Goal: Task Accomplishment & Management: Manage account settings

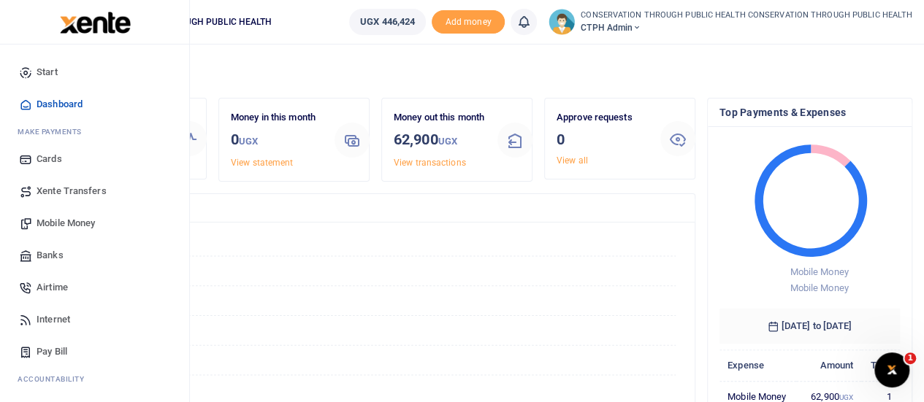
click at [78, 223] on span "Mobile Money" at bounding box center [66, 223] width 58 height 15
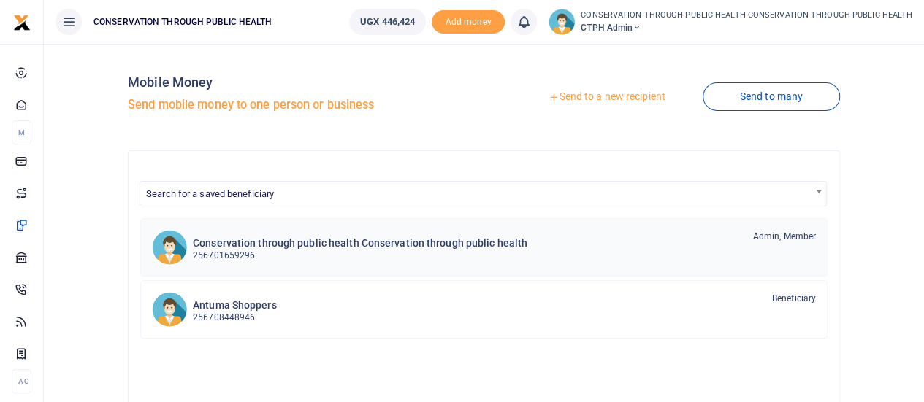
click at [277, 243] on h6 "Conservation through public health Conservation through public health" at bounding box center [360, 243] width 334 height 12
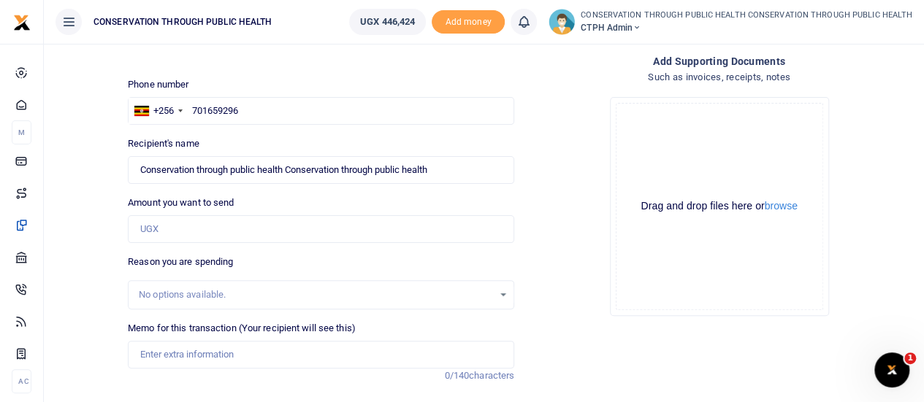
scroll to position [146, 0]
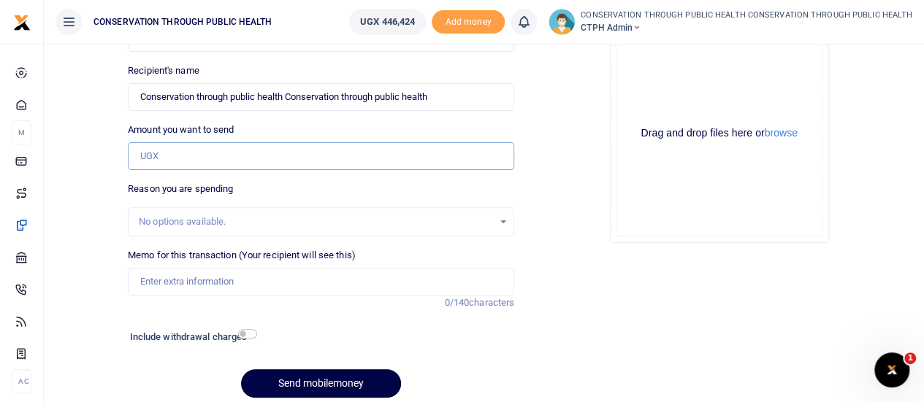
click at [181, 161] on input "Amount you want to send" at bounding box center [321, 156] width 386 height 28
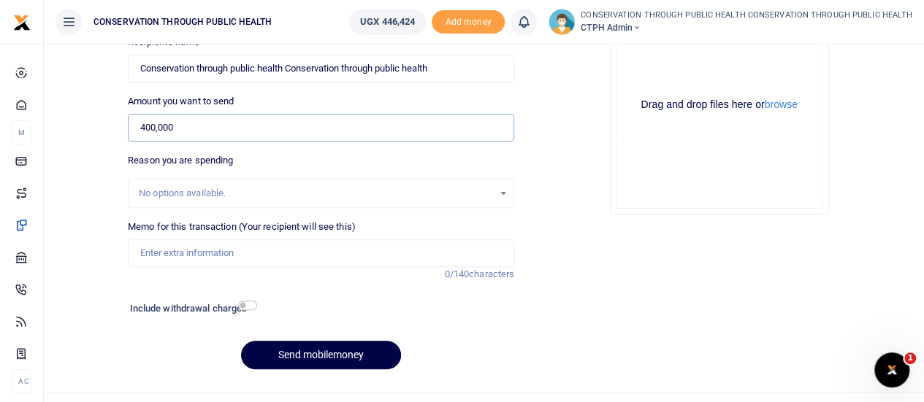
scroll to position [202, 0]
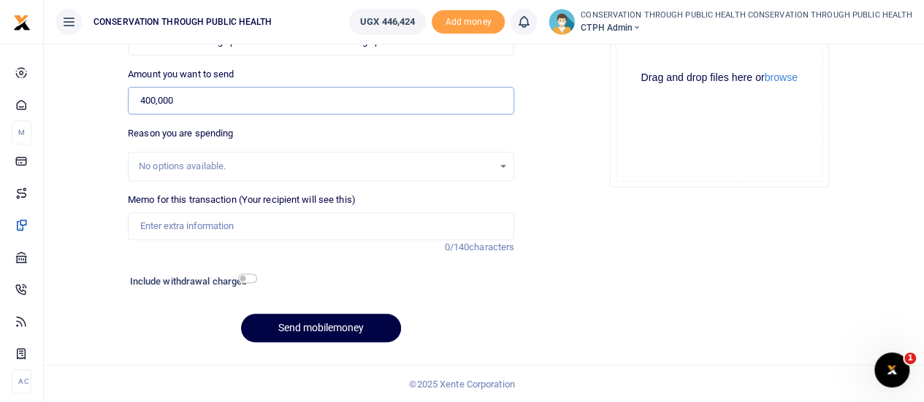
type input "400,000"
click at [156, 222] on input "Memo for this transaction (Your recipient will see this)" at bounding box center [321, 226] width 386 height 28
drag, startPoint x: 282, startPoint y: 220, endPoint x: 138, endPoint y: 217, distance: 143.9
click at [138, 217] on input "Fuel refund for Office Activities" at bounding box center [321, 226] width 386 height 28
type input "Laptop screen replacement"
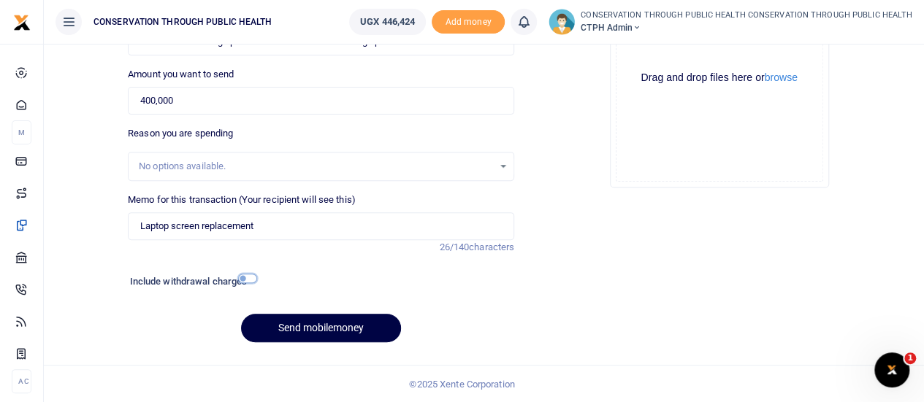
click at [248, 277] on input "checkbox" at bounding box center [247, 278] width 19 height 9
checkbox input "true"
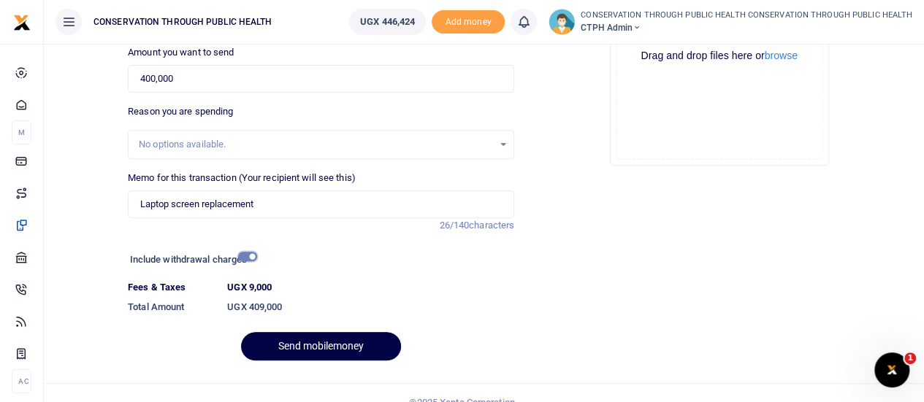
scroll to position [242, 0]
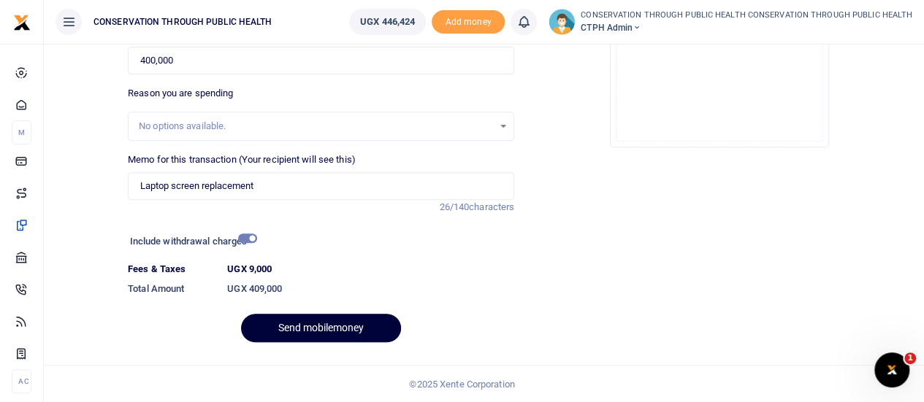
click at [329, 324] on button "Send mobilemoney" at bounding box center [321, 328] width 160 height 28
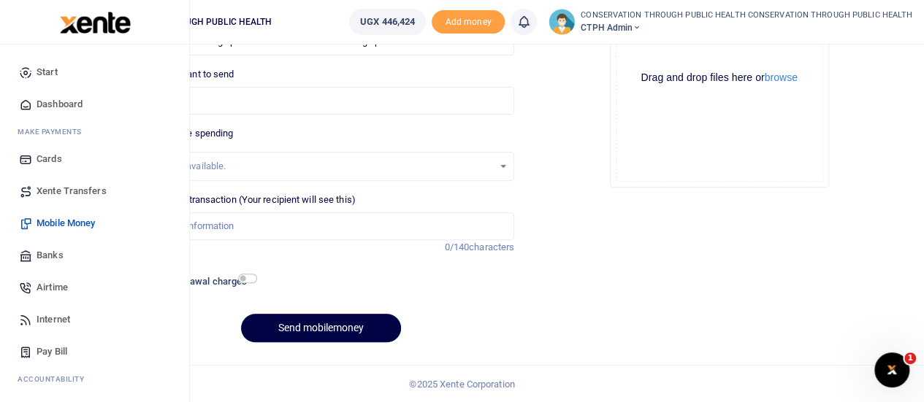
click at [47, 102] on span "Dashboard" at bounding box center [60, 104] width 46 height 15
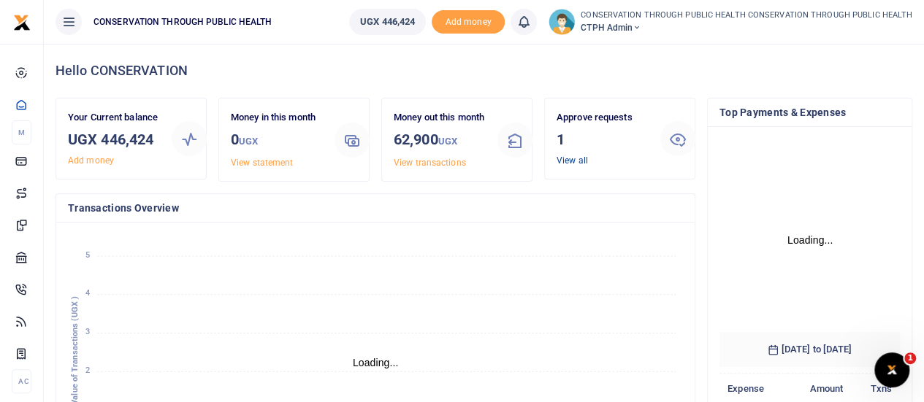
click at [569, 158] on link "View all" at bounding box center [571, 161] width 31 height 10
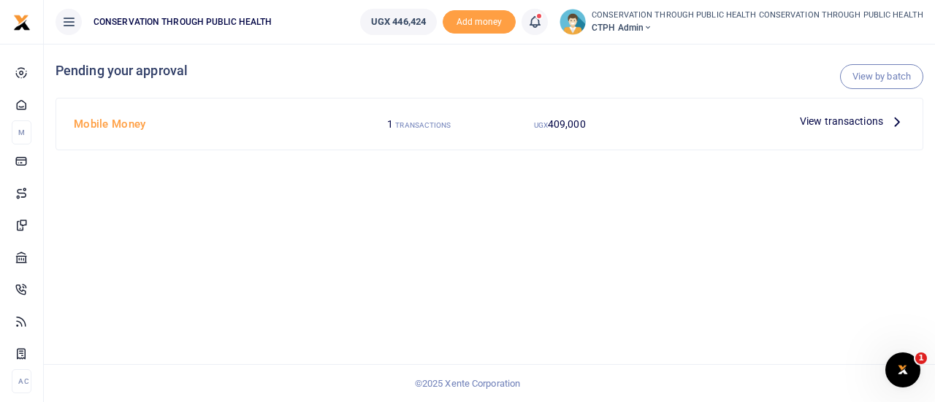
click at [898, 121] on icon at bounding box center [897, 121] width 16 height 16
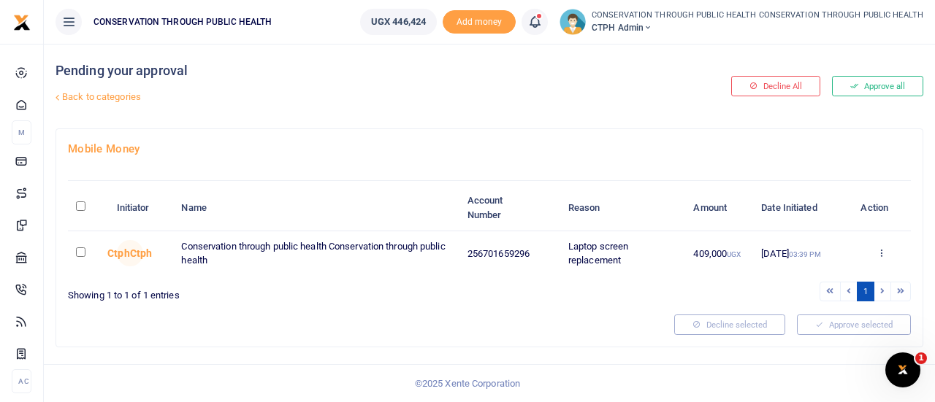
click at [79, 250] on input "checkbox" at bounding box center [80, 252] width 9 height 9
checkbox input "true"
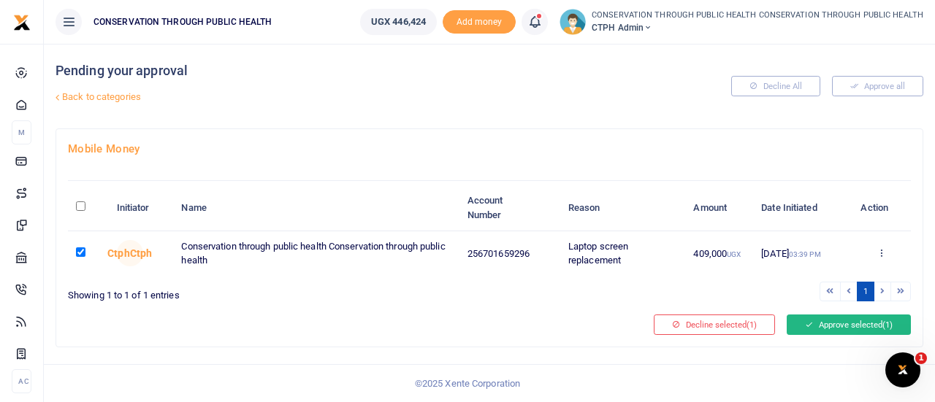
click at [864, 319] on button "Approve selected (1)" at bounding box center [848, 325] width 124 height 20
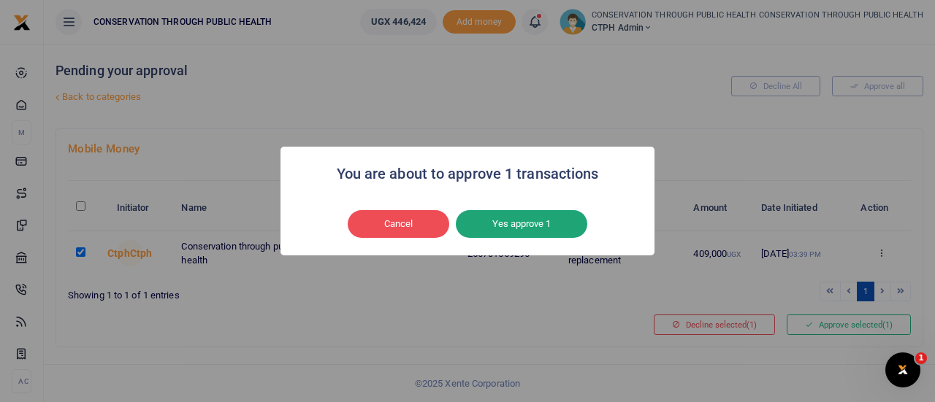
click at [532, 224] on button "Yes approve 1" at bounding box center [521, 224] width 131 height 28
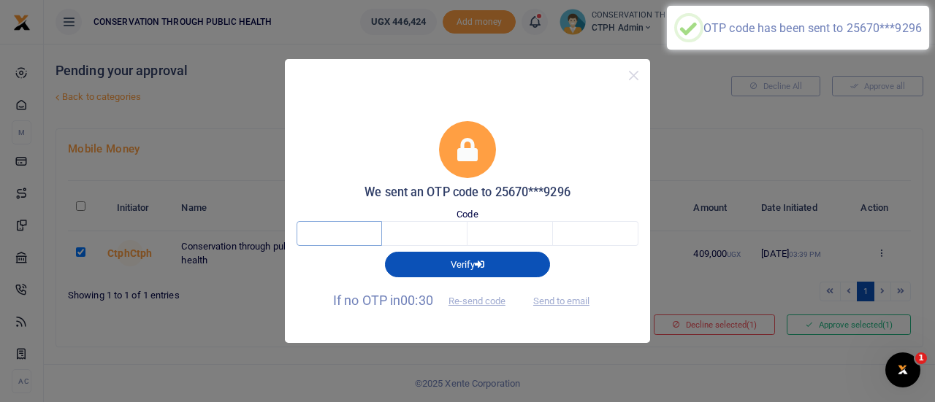
click at [323, 239] on input "text" at bounding box center [338, 233] width 85 height 25
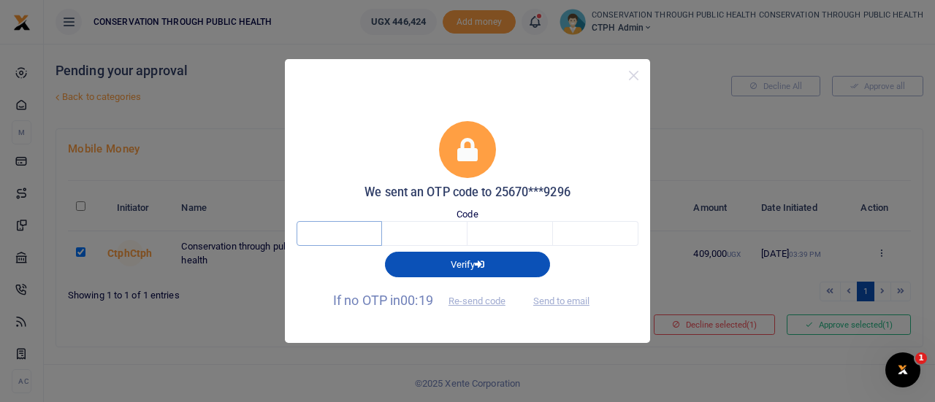
click at [348, 234] on input "text" at bounding box center [338, 233] width 85 height 25
type input "6"
type input "9"
type input "8"
type input "1"
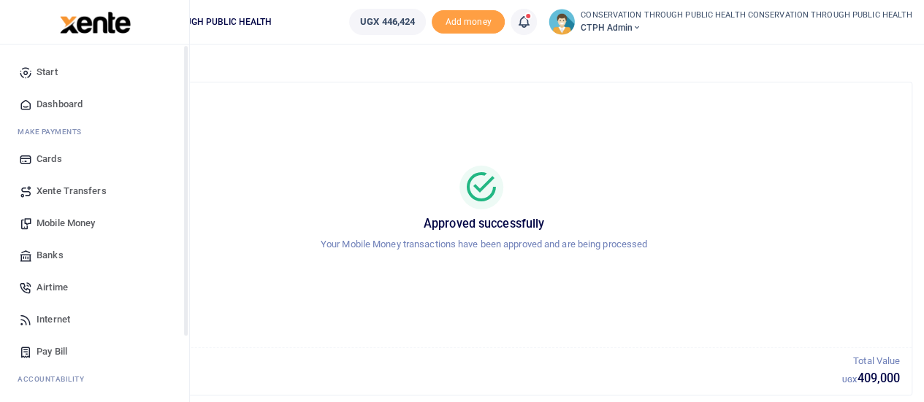
click at [66, 101] on span "Dashboard" at bounding box center [60, 104] width 46 height 15
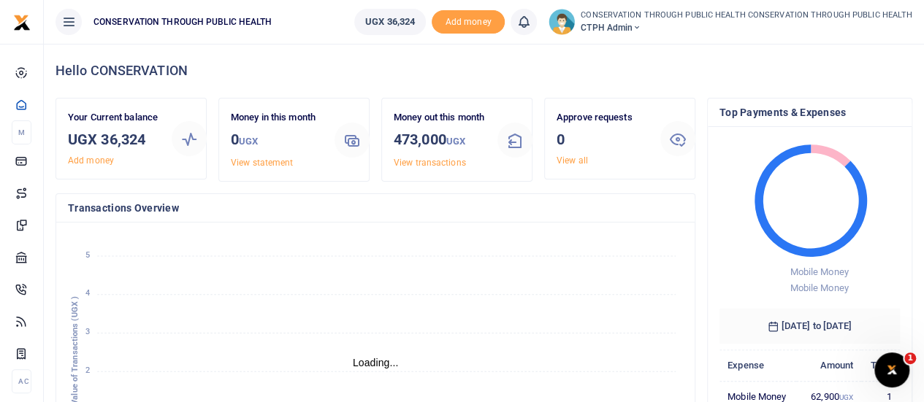
scroll to position [12, 12]
